Goal: Information Seeking & Learning: Find specific fact

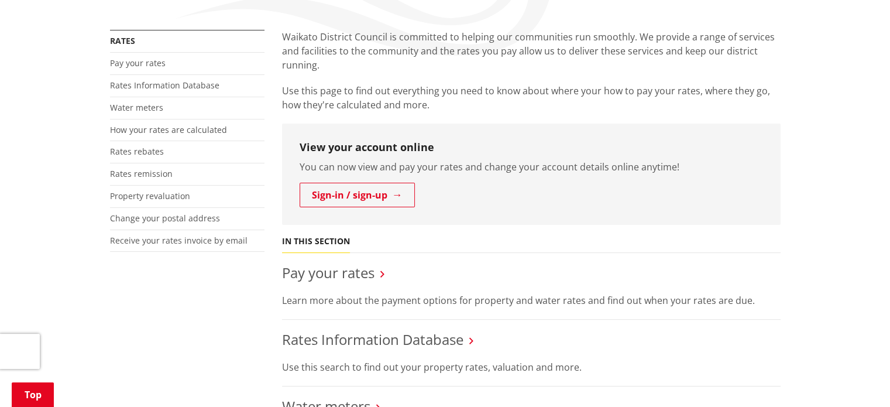
scroll to position [234, 0]
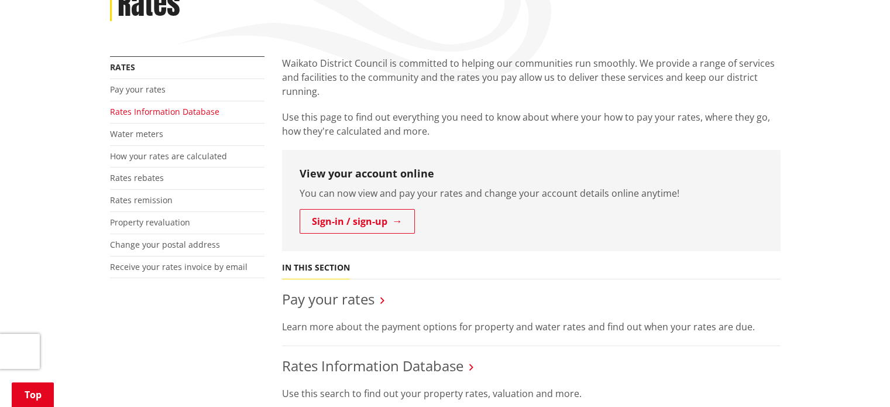
click at [167, 106] on link "Rates Information Database" at bounding box center [164, 111] width 109 height 11
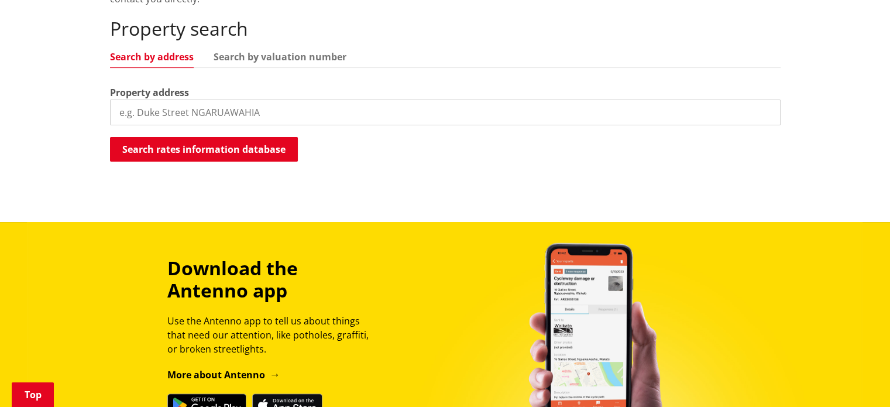
scroll to position [293, 0]
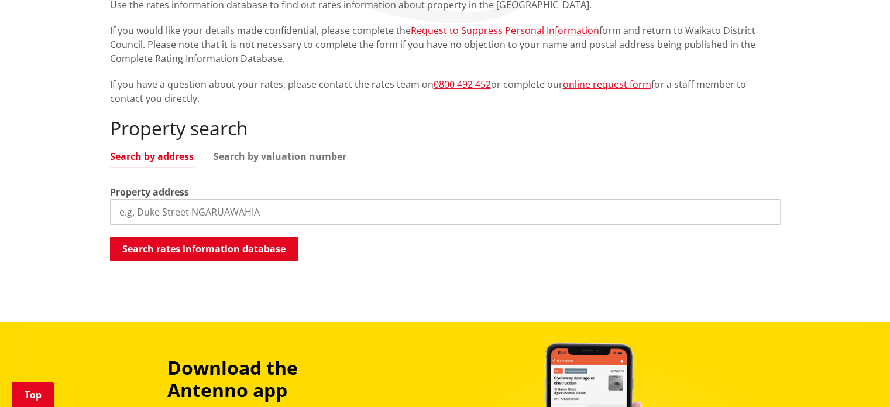
click at [171, 199] on input "search" at bounding box center [445, 212] width 671 height 26
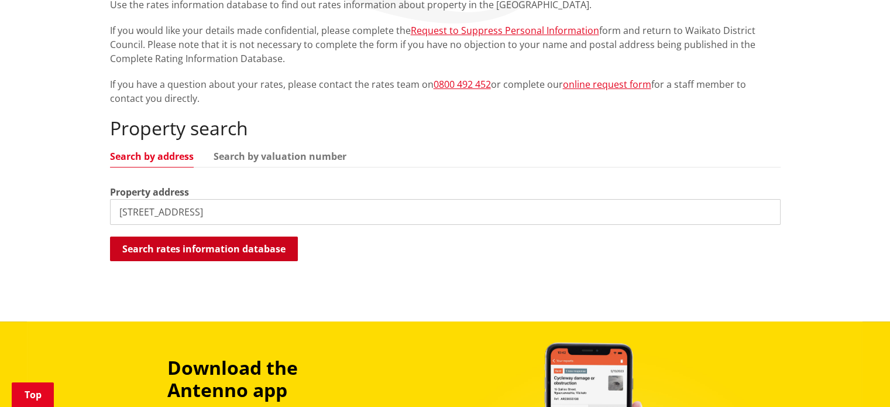
type input "[STREET_ADDRESS]"
click at [221, 236] on button "Search rates information database" at bounding box center [204, 248] width 188 height 25
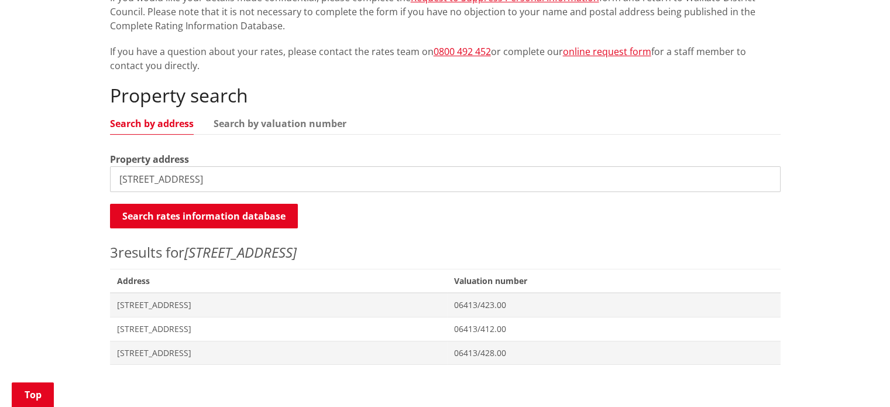
scroll to position [351, 0]
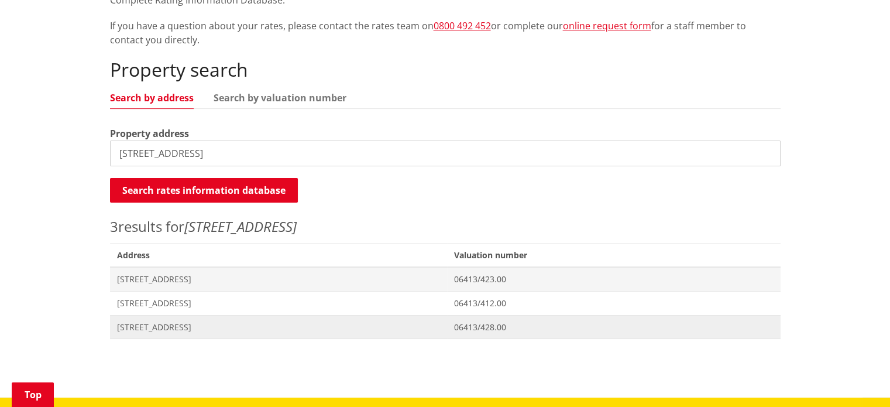
click at [171, 321] on span "[STREET_ADDRESS]" at bounding box center [279, 327] width 324 height 12
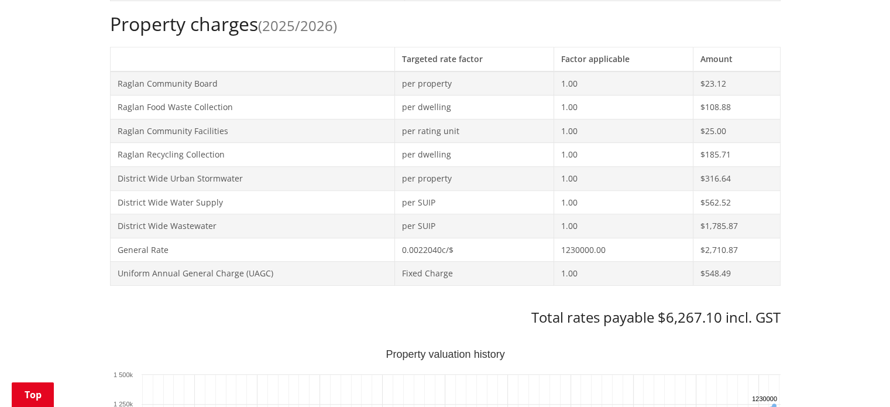
scroll to position [410, 0]
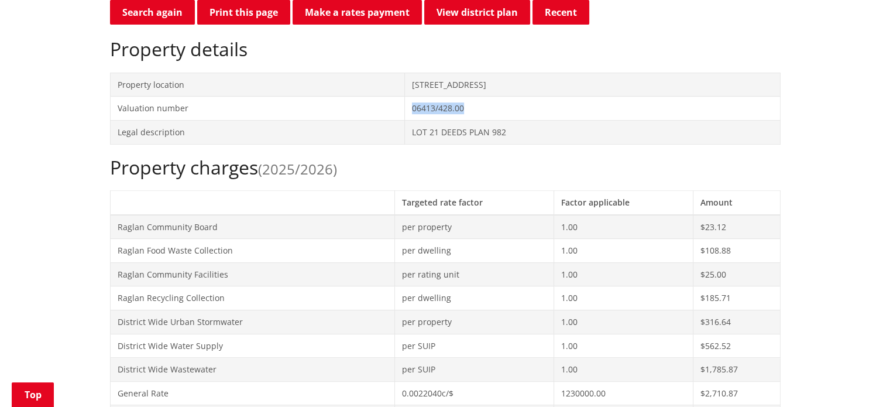
drag, startPoint x: 473, startPoint y: 84, endPoint x: 406, endPoint y: 87, distance: 67.4
click at [406, 97] on td "06413/428.00" at bounding box center [592, 109] width 375 height 24
copy td "06413/428.00"
